Goal: Information Seeking & Learning: Get advice/opinions

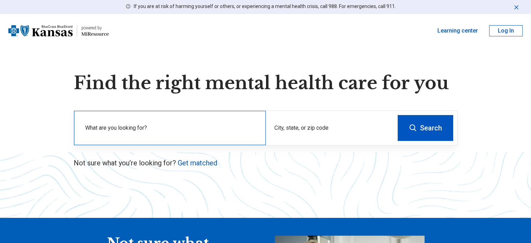
click at [144, 123] on div "What are you looking for?" at bounding box center [170, 128] width 192 height 34
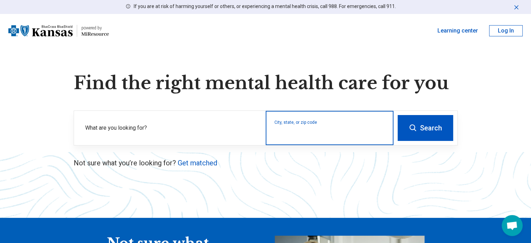
click at [304, 133] on input "City, state, or zip code" at bounding box center [330, 132] width 111 height 8
type input "*****"
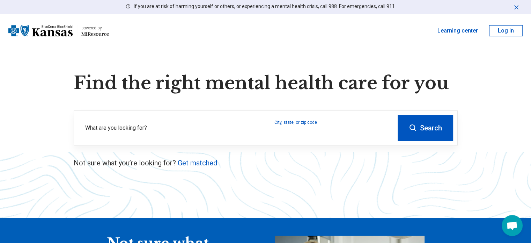
click at [422, 130] on button "Search" at bounding box center [426, 128] width 56 height 26
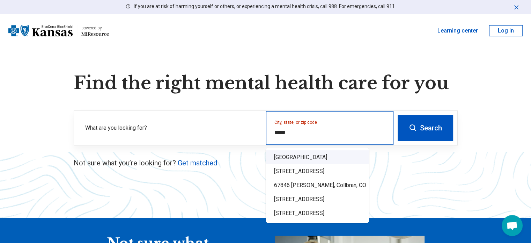
click at [321, 160] on div "[GEOGRAPHIC_DATA]" at bounding box center [317, 157] width 103 height 14
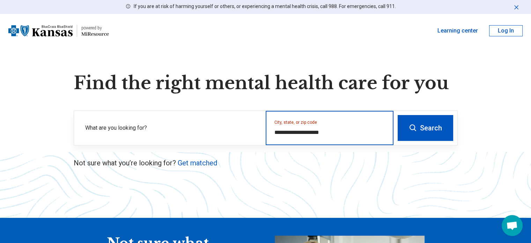
type input "**********"
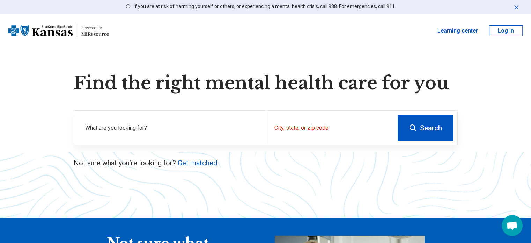
click at [436, 127] on button "Search" at bounding box center [426, 128] width 56 height 26
click at [329, 125] on div "City, state, or zip code" at bounding box center [330, 128] width 128 height 34
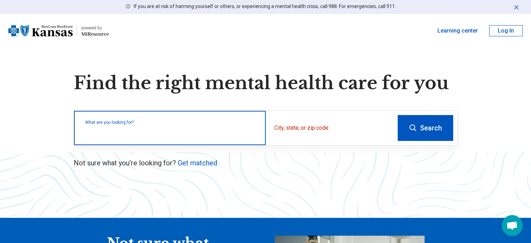
click at [117, 132] on input "text" at bounding box center [171, 131] width 172 height 8
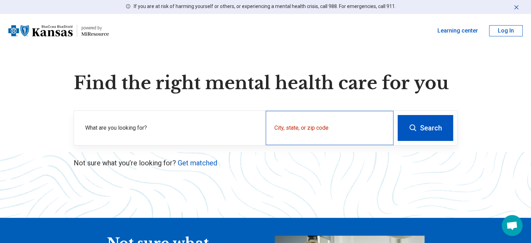
click at [331, 119] on div "City, state, or zip code" at bounding box center [330, 128] width 128 height 34
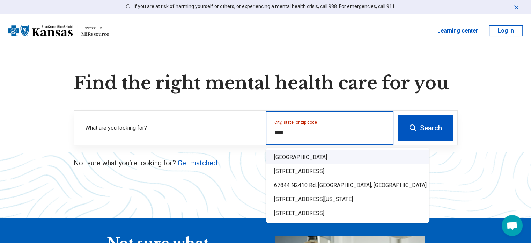
click at [305, 159] on div "[GEOGRAPHIC_DATA]" at bounding box center [348, 157] width 164 height 14
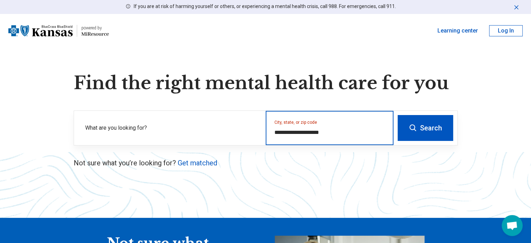
type input "**********"
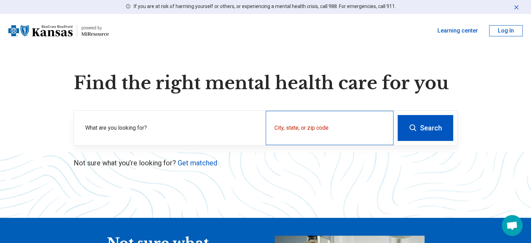
click at [347, 125] on div "City, state, or zip code" at bounding box center [330, 128] width 128 height 34
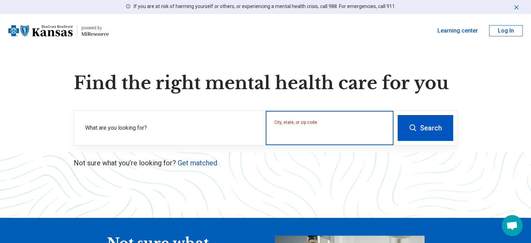
click at [325, 136] on input "City, state, or zip code" at bounding box center [330, 132] width 111 height 8
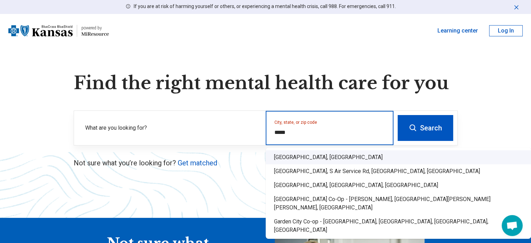
drag, startPoint x: 328, startPoint y: 160, endPoint x: 342, endPoint y: 150, distance: 17.7
click at [328, 159] on div "[GEOGRAPHIC_DATA], [GEOGRAPHIC_DATA]" at bounding box center [398, 157] width 265 height 14
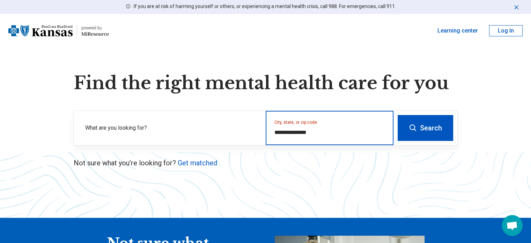
type input "**********"
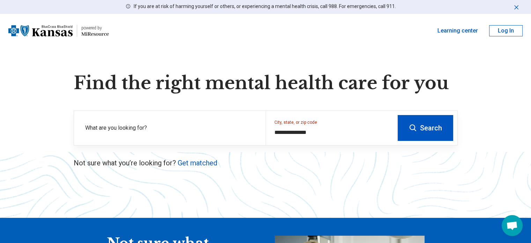
click at [428, 130] on button "Search" at bounding box center [426, 128] width 56 height 26
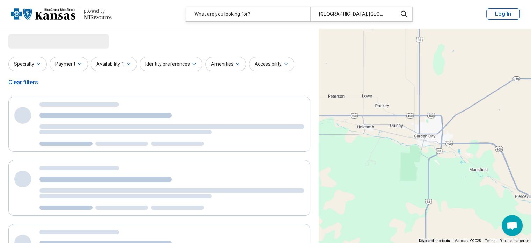
select select "***"
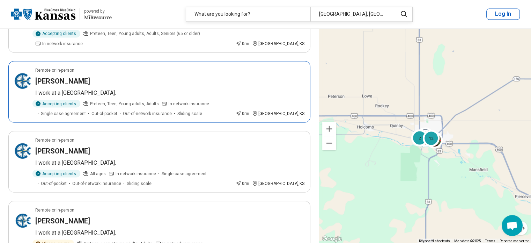
scroll to position [1292, 0]
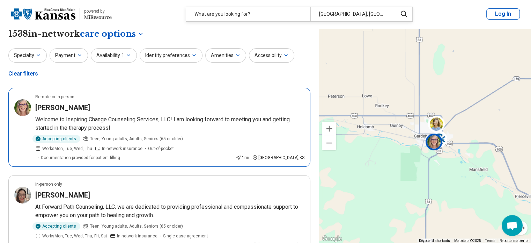
scroll to position [0, 0]
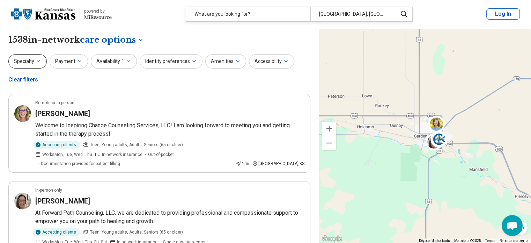
click at [36, 64] on button "Specialty" at bounding box center [27, 61] width 38 height 14
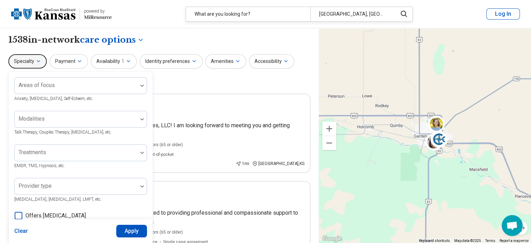
click at [38, 61] on icon "button" at bounding box center [39, 61] width 6 height 6
click at [128, 63] on icon "button" at bounding box center [129, 61] width 6 height 6
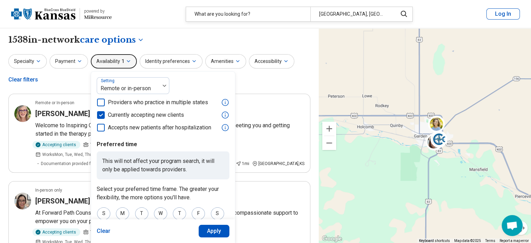
click at [129, 61] on icon "button" at bounding box center [129, 61] width 6 height 6
click at [191, 61] on icon "button" at bounding box center [194, 61] width 6 height 6
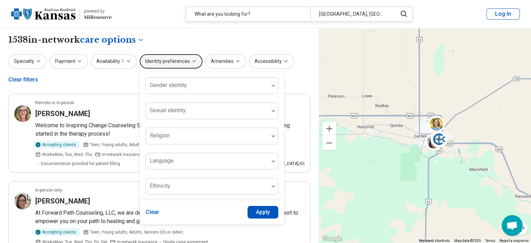
click at [193, 61] on icon "button" at bounding box center [194, 60] width 3 height 1
click at [246, 39] on div "**********" at bounding box center [159, 40] width 302 height 12
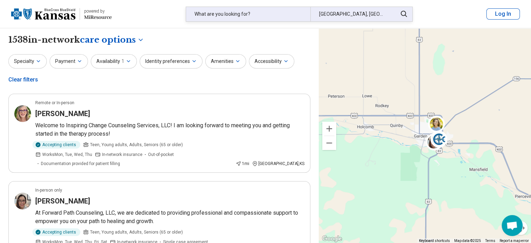
click at [276, 7] on div "What are you looking for?" at bounding box center [248, 14] width 124 height 14
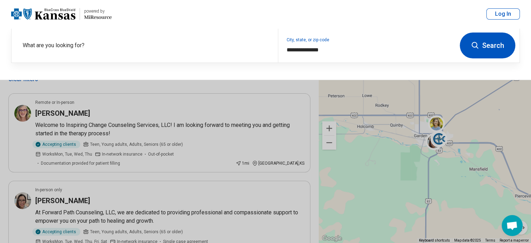
click at [290, 89] on button at bounding box center [265, 121] width 531 height 243
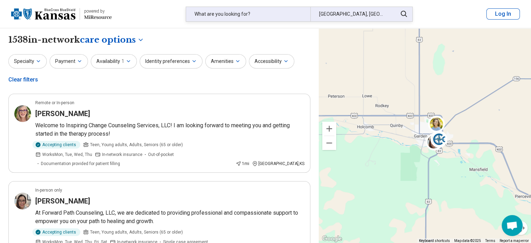
click at [254, 17] on div "What are you looking for?" at bounding box center [248, 14] width 124 height 14
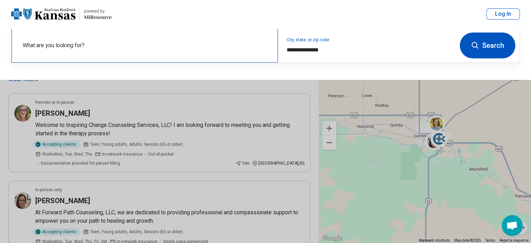
click at [73, 40] on div "What are you looking for?" at bounding box center [145, 45] width 266 height 34
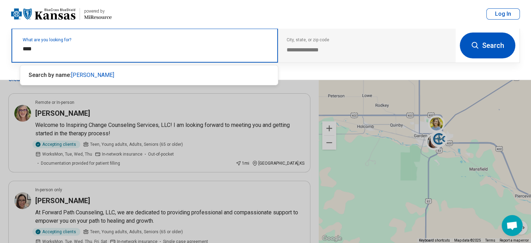
type input "*****"
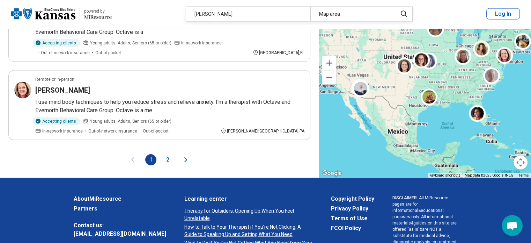
scroll to position [1397, 0]
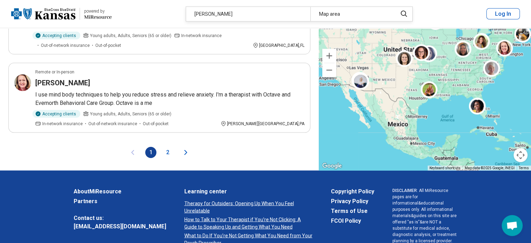
click at [164, 147] on button "2" at bounding box center [167, 152] width 11 height 11
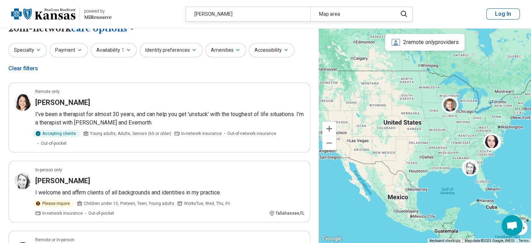
scroll to position [0, 0]
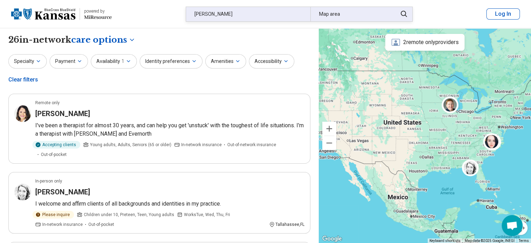
click at [341, 14] on div "Map area" at bounding box center [351, 14] width 83 height 14
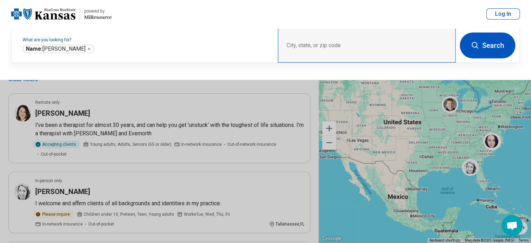
click at [328, 46] on div "City, state, or zip code" at bounding box center [367, 45] width 178 height 34
click at [306, 44] on div "City, state, or zip code" at bounding box center [367, 45] width 178 height 34
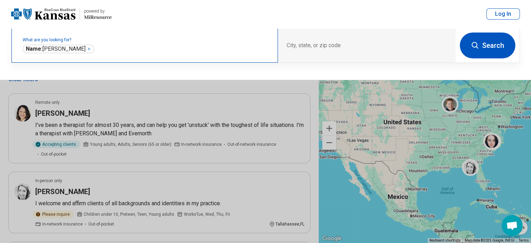
click at [105, 39] on label "What are you looking for?" at bounding box center [146, 40] width 247 height 4
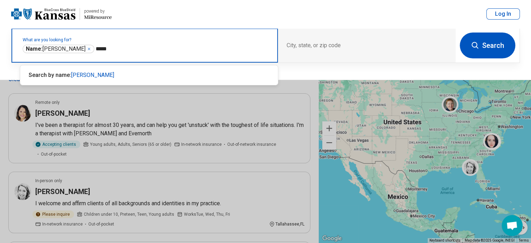
type input "******"
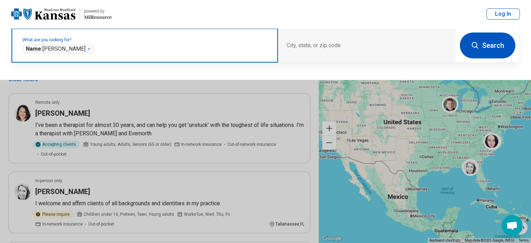
click at [87, 47] on icon "Remove" at bounding box center [89, 49] width 4 height 4
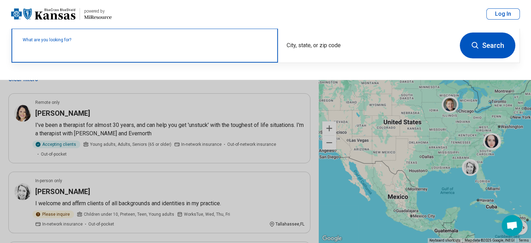
click at [81, 42] on label "What are you looking for?" at bounding box center [146, 40] width 247 height 4
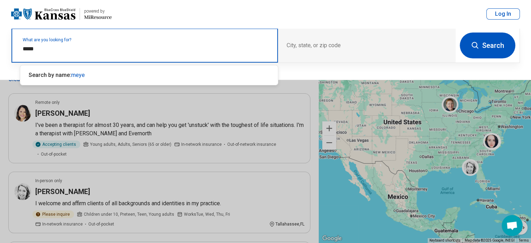
type input "******"
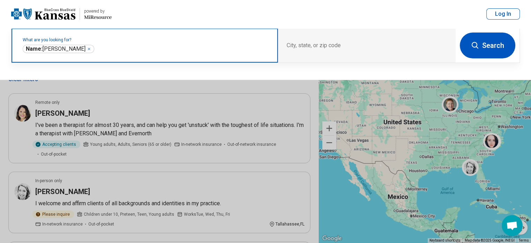
click at [96, 50] on input "text" at bounding box center [183, 49] width 174 height 8
click button "Search" at bounding box center [488, 45] width 56 height 26
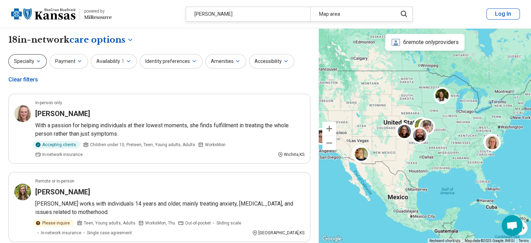
click at [31, 64] on button "Specialty" at bounding box center [27, 61] width 38 height 14
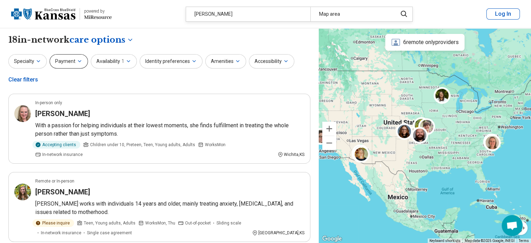
click at [77, 61] on icon "button" at bounding box center [80, 61] width 6 height 6
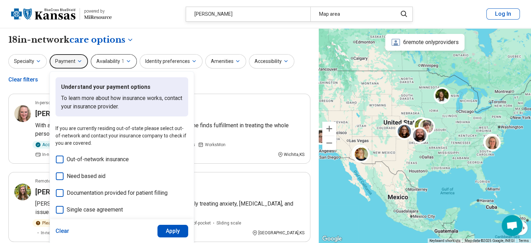
click at [123, 67] on button "Availability 1" at bounding box center [114, 61] width 46 height 14
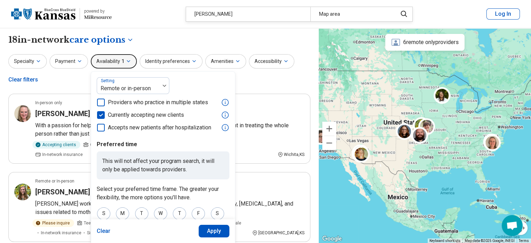
drag, startPoint x: 101, startPoint y: 114, endPoint x: 110, endPoint y: 111, distance: 9.5
click at [101, 114] on icon at bounding box center [101, 115] width 8 height 8
click at [207, 233] on button "Apply" at bounding box center [214, 231] width 31 height 13
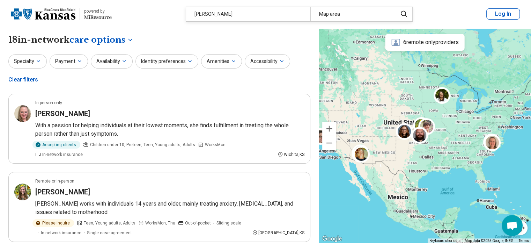
click at [65, 15] on img at bounding box center [43, 14] width 64 height 17
